Goal: Task Accomplishment & Management: Manage account settings

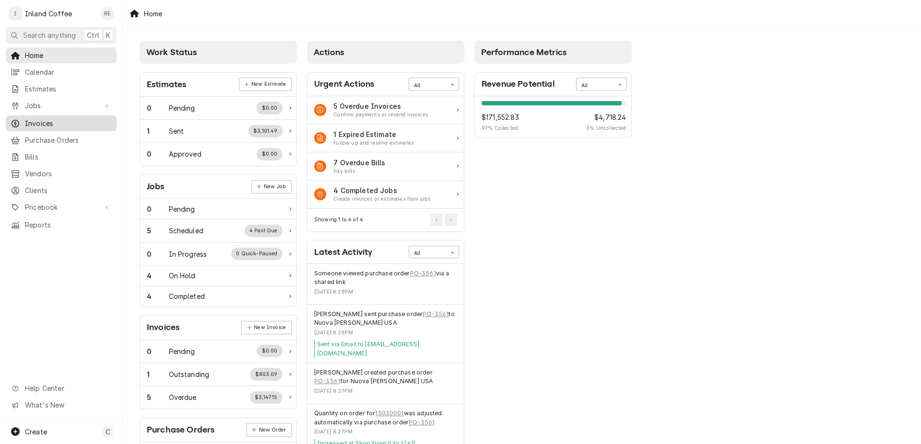
click at [68, 122] on span "Invoices" at bounding box center [68, 123] width 87 height 10
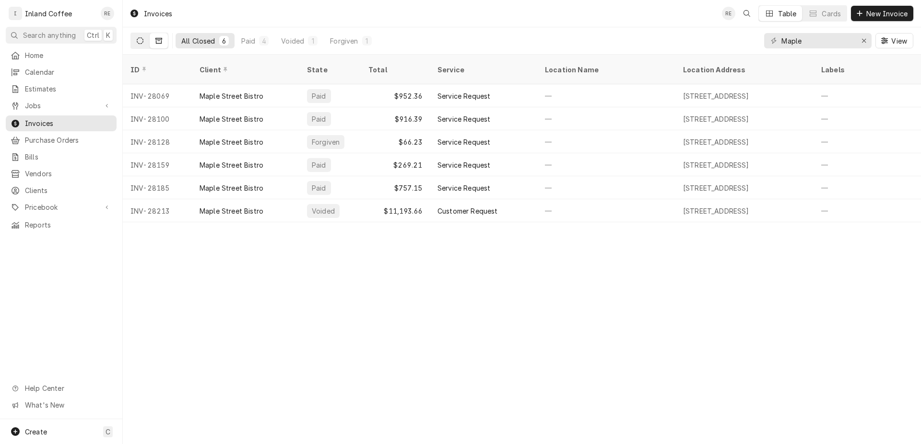
click at [137, 43] on icon "Dynamic Content Wrapper" at bounding box center [140, 40] width 7 height 7
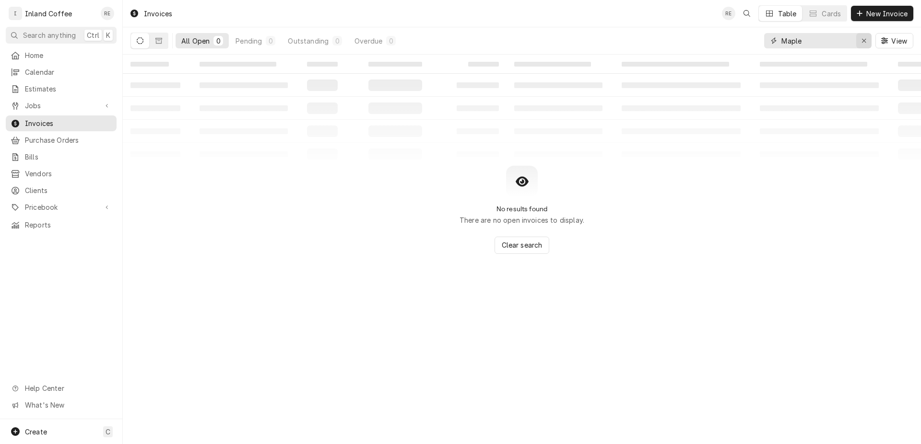
click at [862, 38] on div "Erase input" at bounding box center [864, 41] width 10 height 10
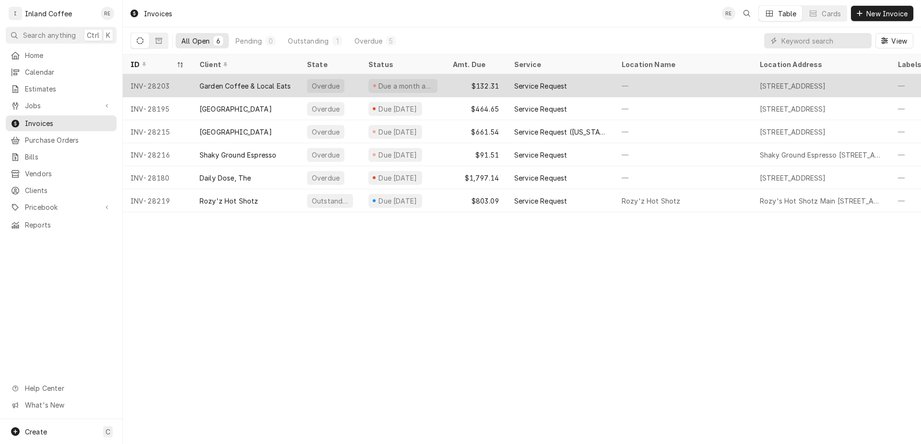
click at [255, 84] on div "Garden Coffee & Local Eats" at bounding box center [244, 86] width 91 height 10
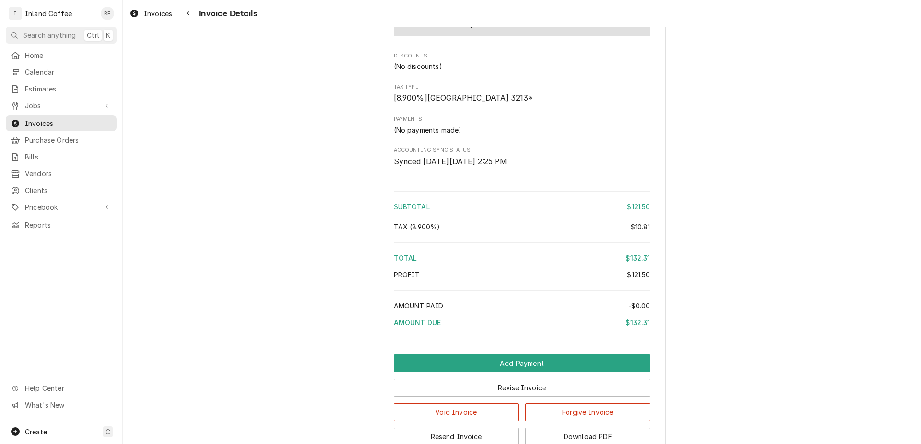
scroll to position [917, 0]
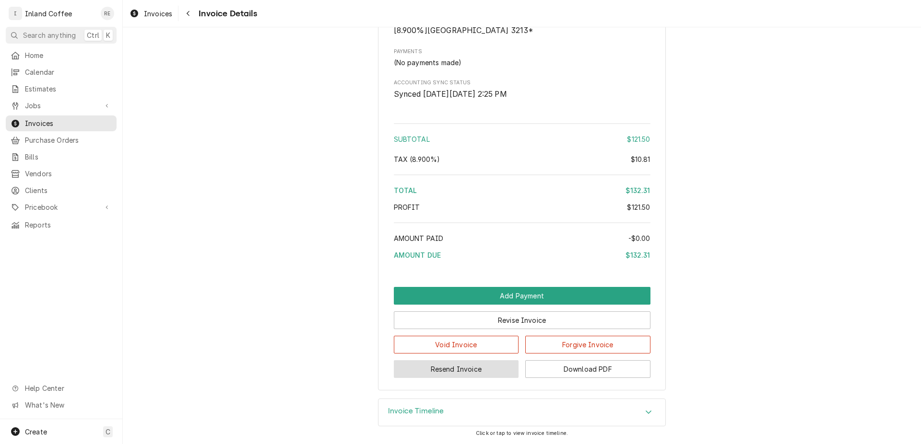
click at [441, 372] on button "Resend Invoice" at bounding box center [456, 370] width 125 height 18
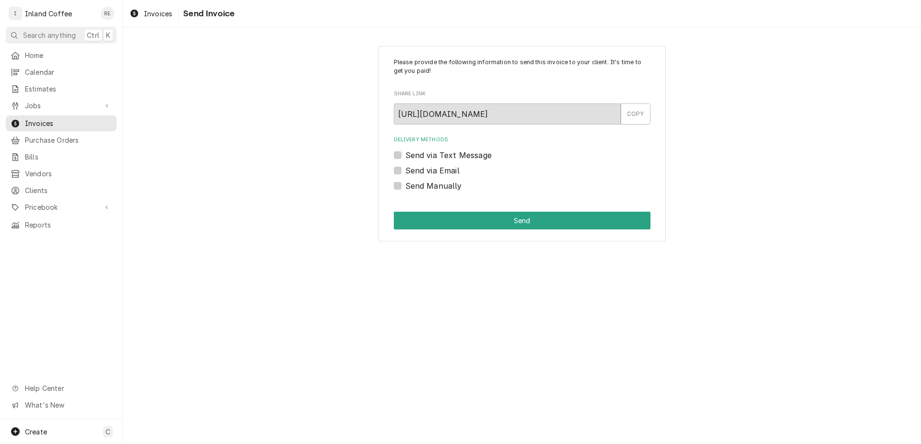
click at [405, 167] on label "Send via Email" at bounding box center [432, 171] width 54 height 12
click at [405, 167] on input "Send via Email" at bounding box center [533, 175] width 257 height 21
checkbox input "true"
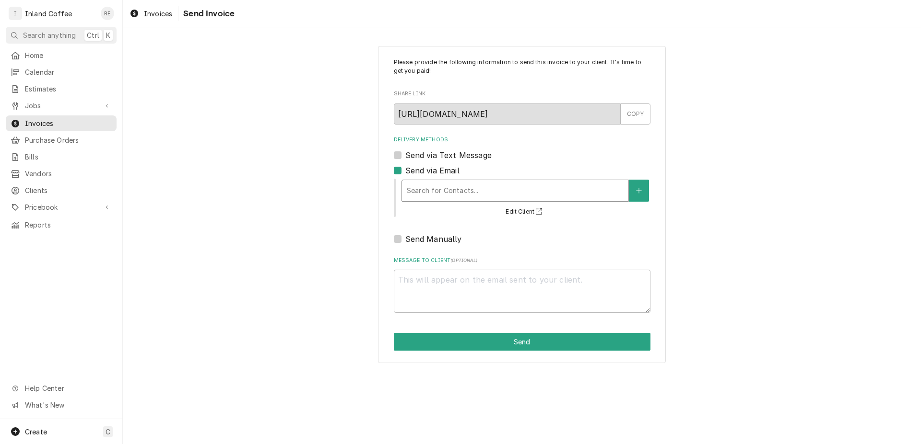
click at [426, 185] on div "Delivery Methods" at bounding box center [515, 190] width 217 height 17
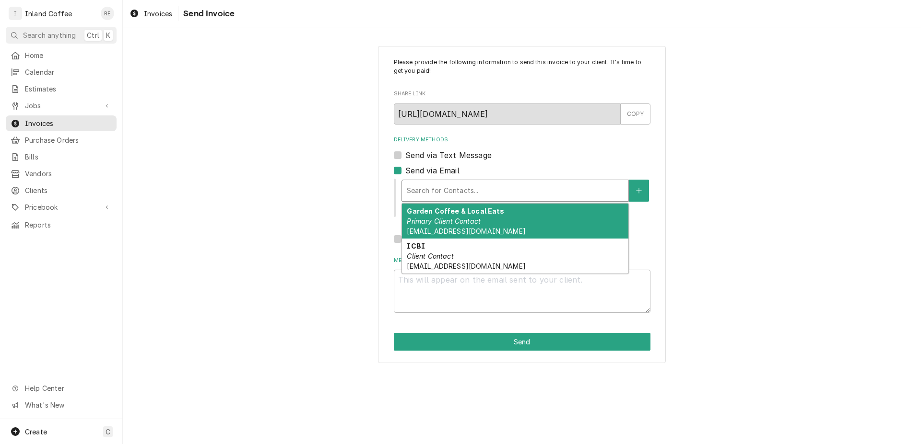
click at [441, 220] on em "Primary Client Contact" at bounding box center [444, 221] width 74 height 8
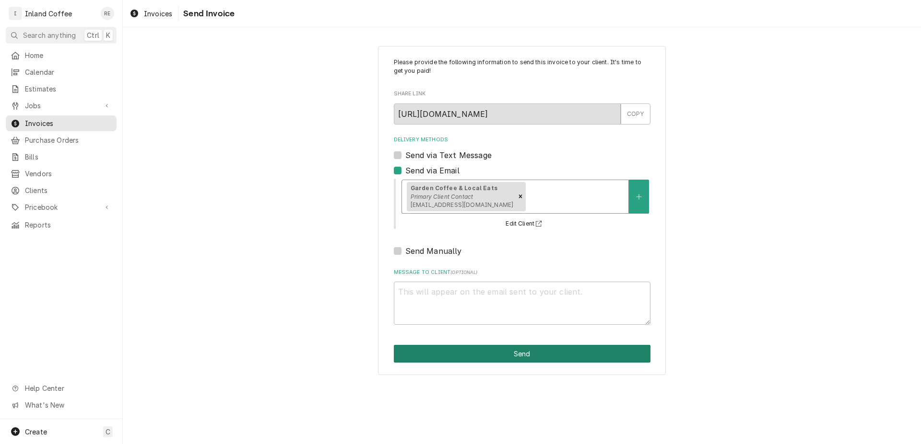
click at [473, 355] on button "Send" at bounding box center [522, 354] width 257 height 18
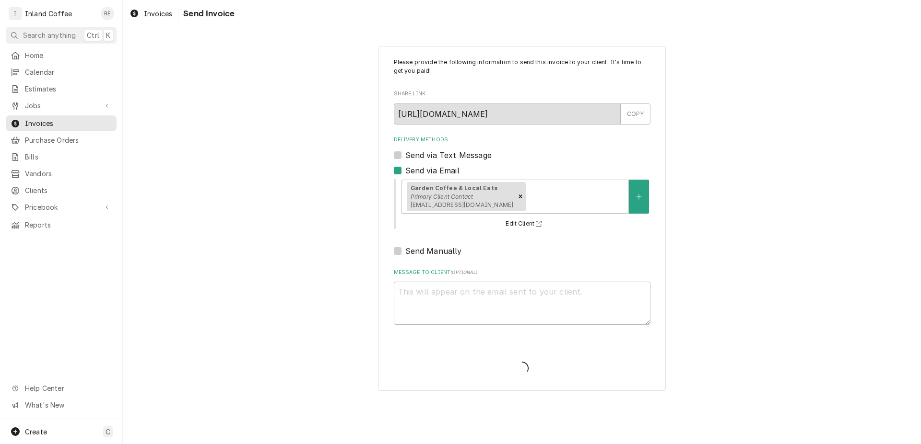
type textarea "x"
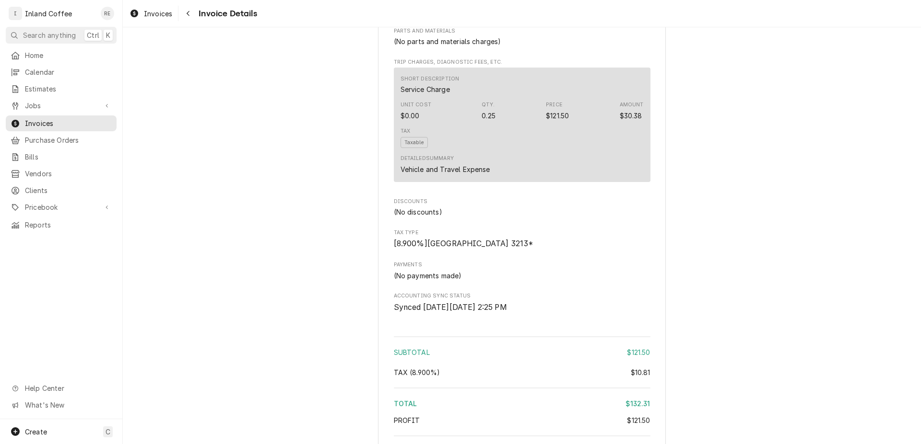
scroll to position [676, 0]
